Goal: Transaction & Acquisition: Purchase product/service

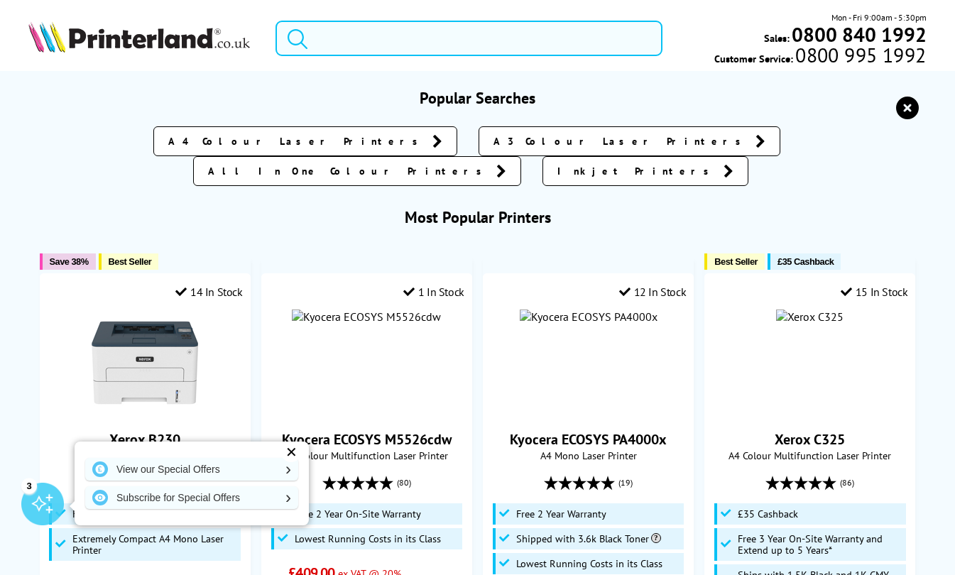
click at [344, 42] on input "search" at bounding box center [468, 39] width 387 height 36
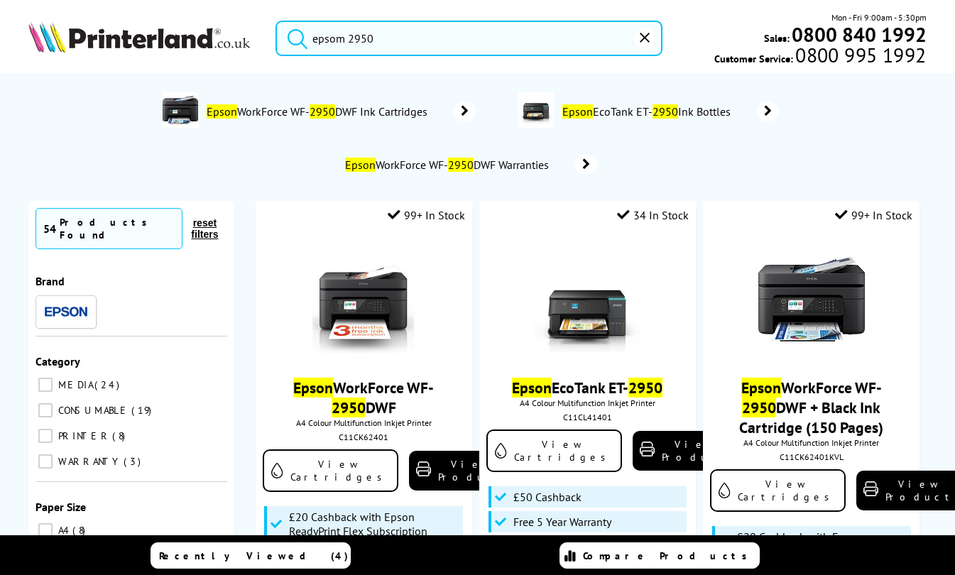
type input "epsom 2950"
click at [276, 21] on button "submit" at bounding box center [294, 36] width 36 height 31
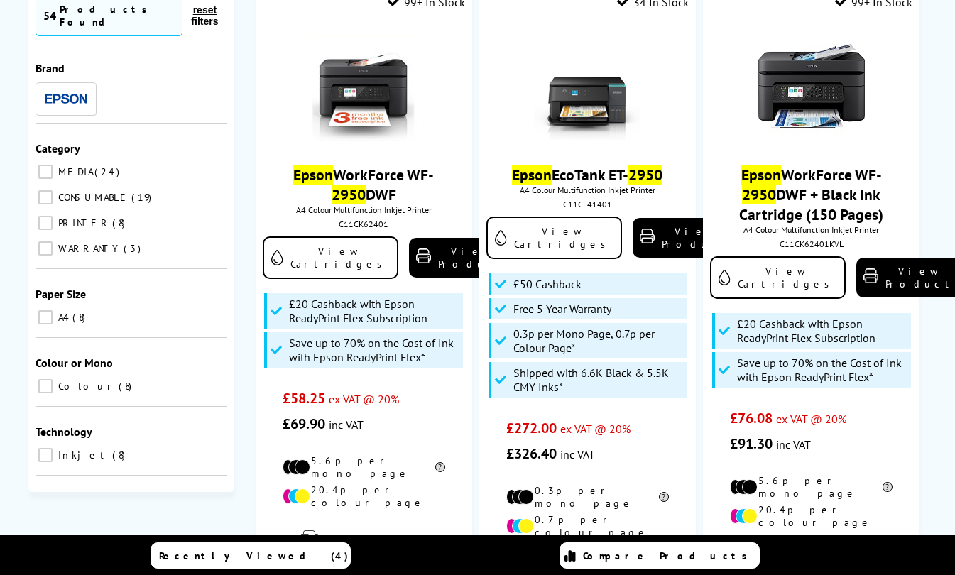
scroll to position [284, 0]
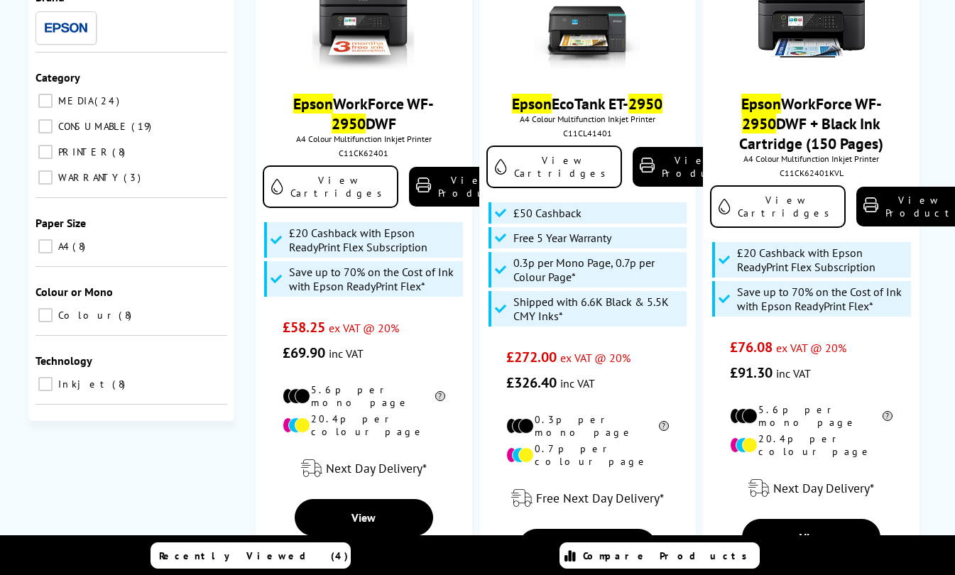
click at [325, 190] on link "View Cartridges" at bounding box center [331, 186] width 136 height 43
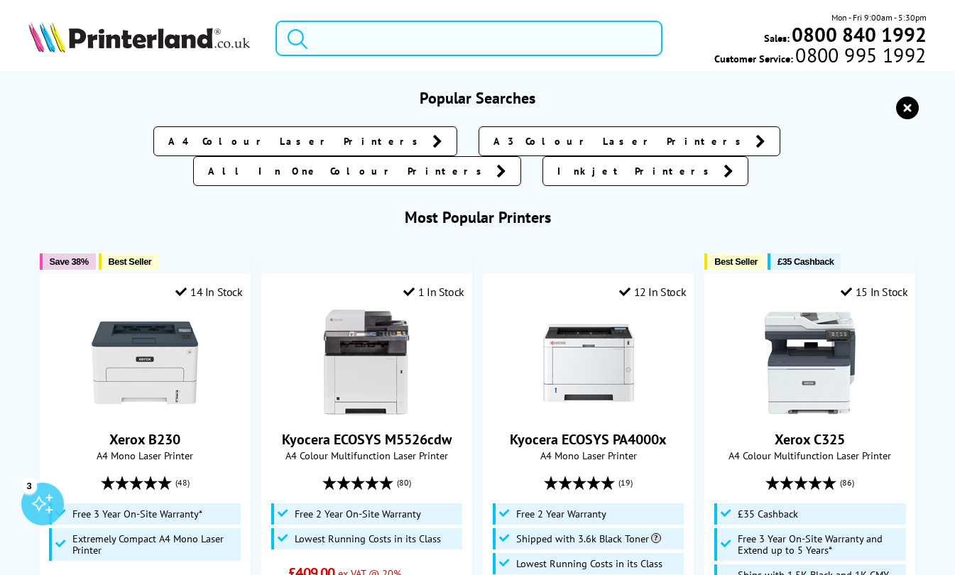
click at [332, 37] on input "search" at bounding box center [468, 39] width 387 height 36
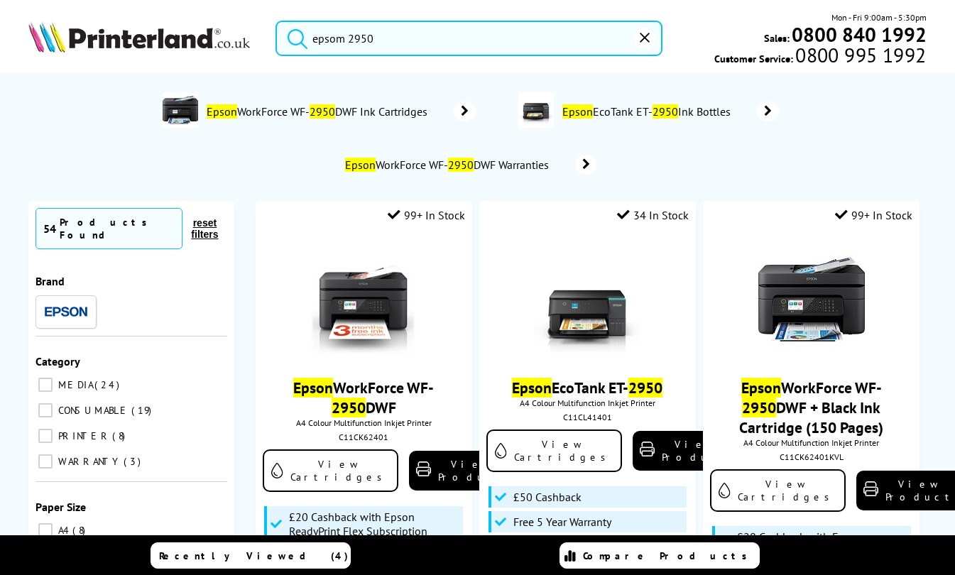
click at [496, 39] on input "epsom 2950" at bounding box center [468, 39] width 387 height 36
type input "epsom 2950"
click at [276, 21] on button "submit" at bounding box center [294, 36] width 36 height 31
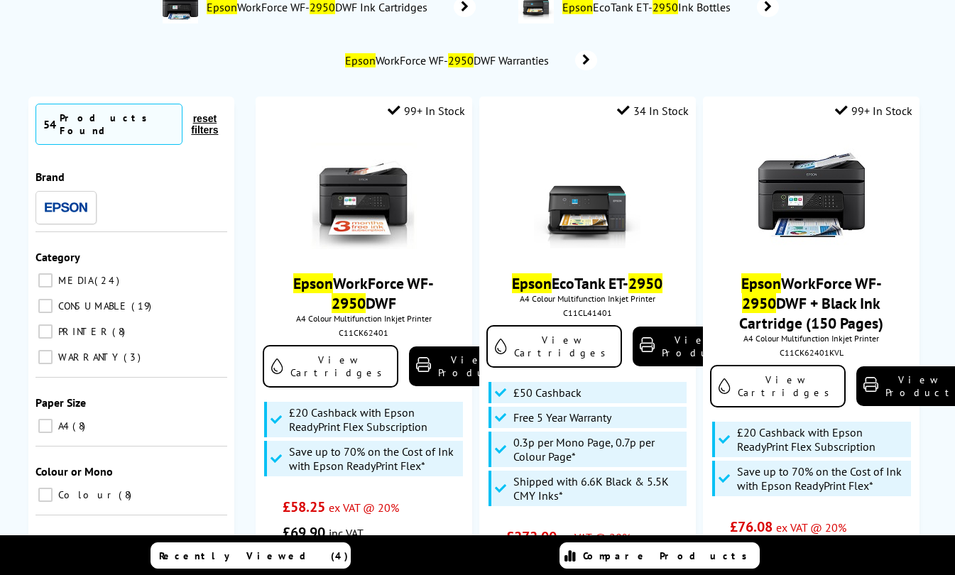
scroll to position [142, 0]
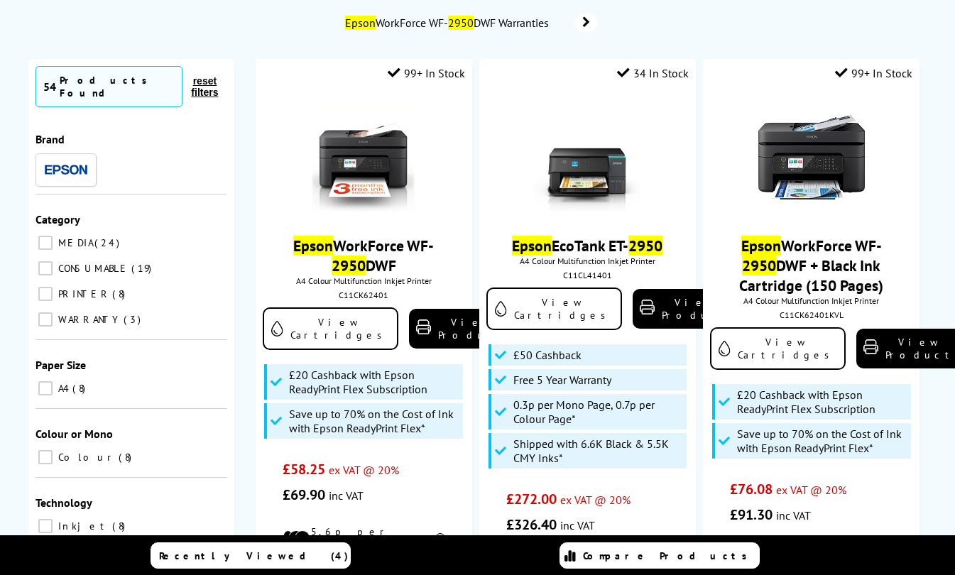
click at [356, 247] on link "Epson WorkForce WF- 2950 DWF" at bounding box center [363, 256] width 141 height 40
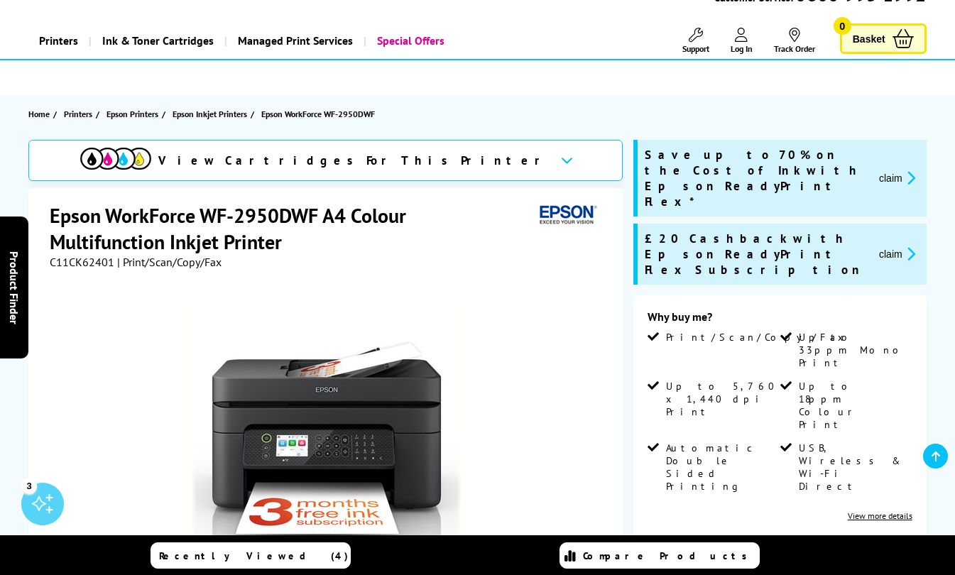
scroll to position [142, 0]
